Goal: Transaction & Acquisition: Download file/media

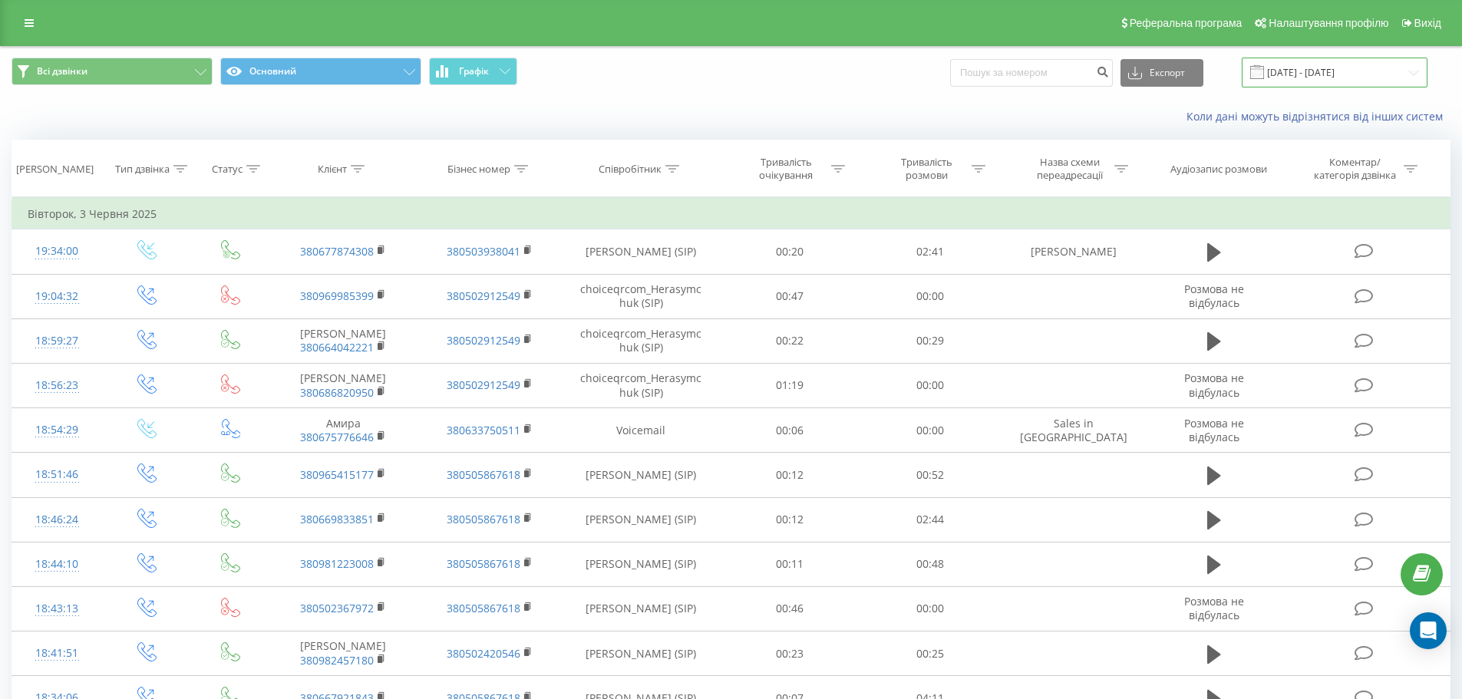
click at [1352, 67] on input "[DATE] - [DATE]" at bounding box center [1334, 73] width 186 height 30
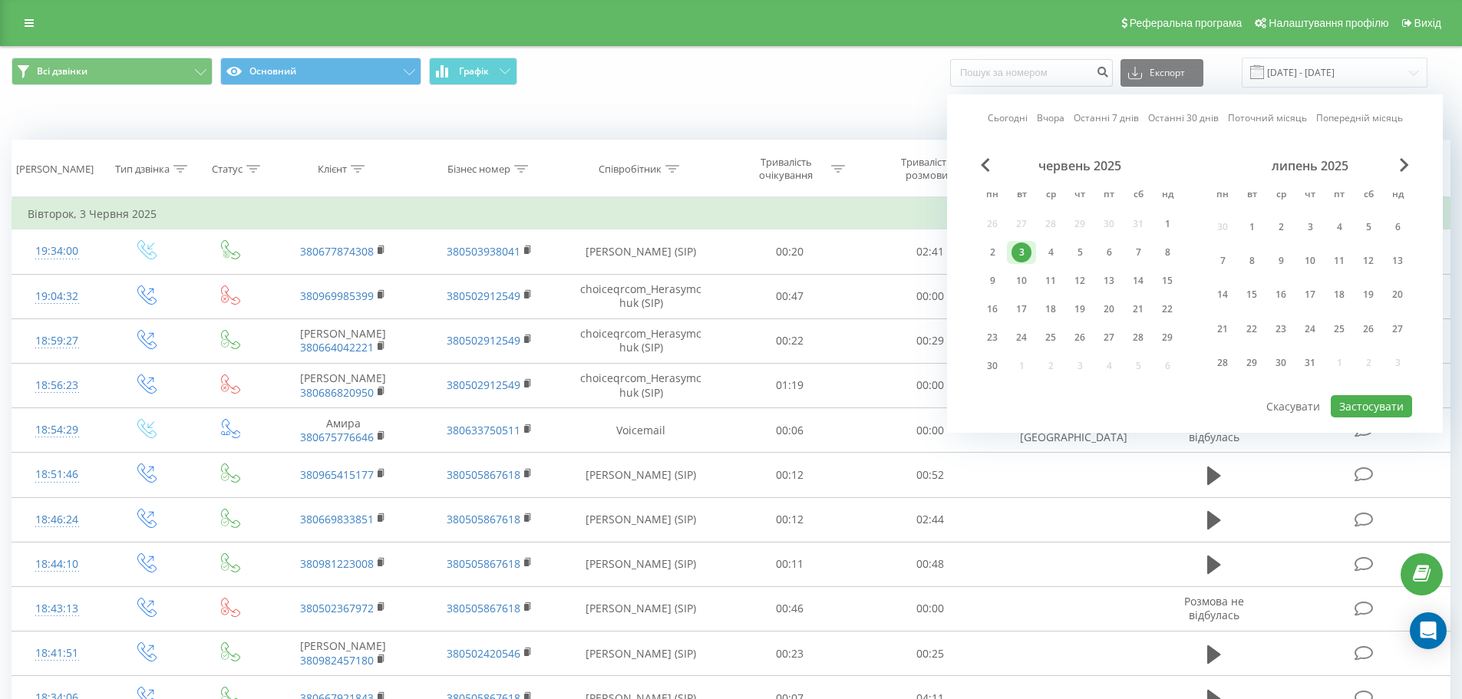
click at [1389, 160] on div "липень 2025" at bounding box center [1310, 165] width 204 height 15
click at [1395, 165] on div "липень 2025" at bounding box center [1310, 165] width 204 height 15
click at [1403, 167] on span "Next Month" at bounding box center [1404, 165] width 9 height 14
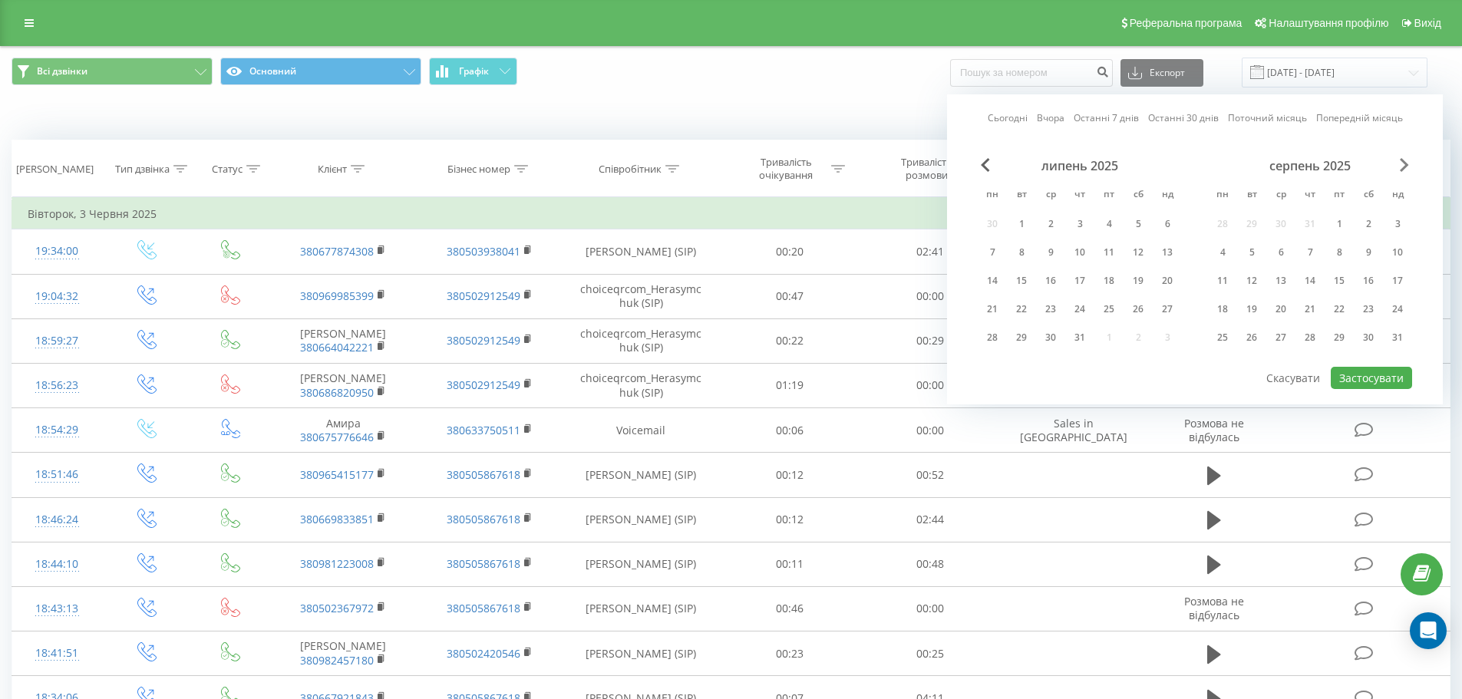
click at [1403, 167] on span "Next Month" at bounding box center [1404, 165] width 9 height 14
click at [1221, 305] on div "22" at bounding box center [1222, 309] width 20 height 20
click at [1369, 374] on button "Застосувати" at bounding box center [1371, 378] width 81 height 22
type input "[DATE] - [DATE]"
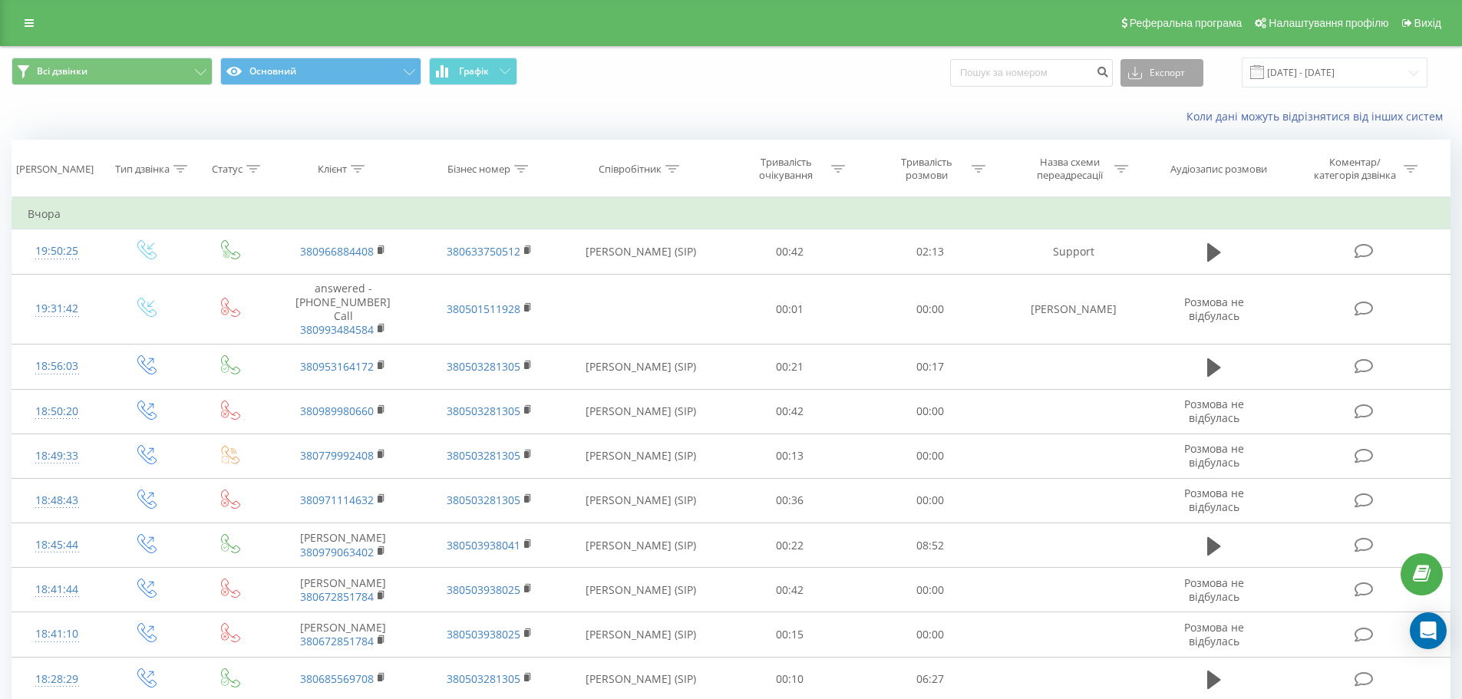
click at [1177, 78] on button "Експорт" at bounding box center [1161, 73] width 83 height 28
click at [1156, 157] on span ".xlsx" at bounding box center [1144, 156] width 22 height 15
